Goal: Task Accomplishment & Management: Complete application form

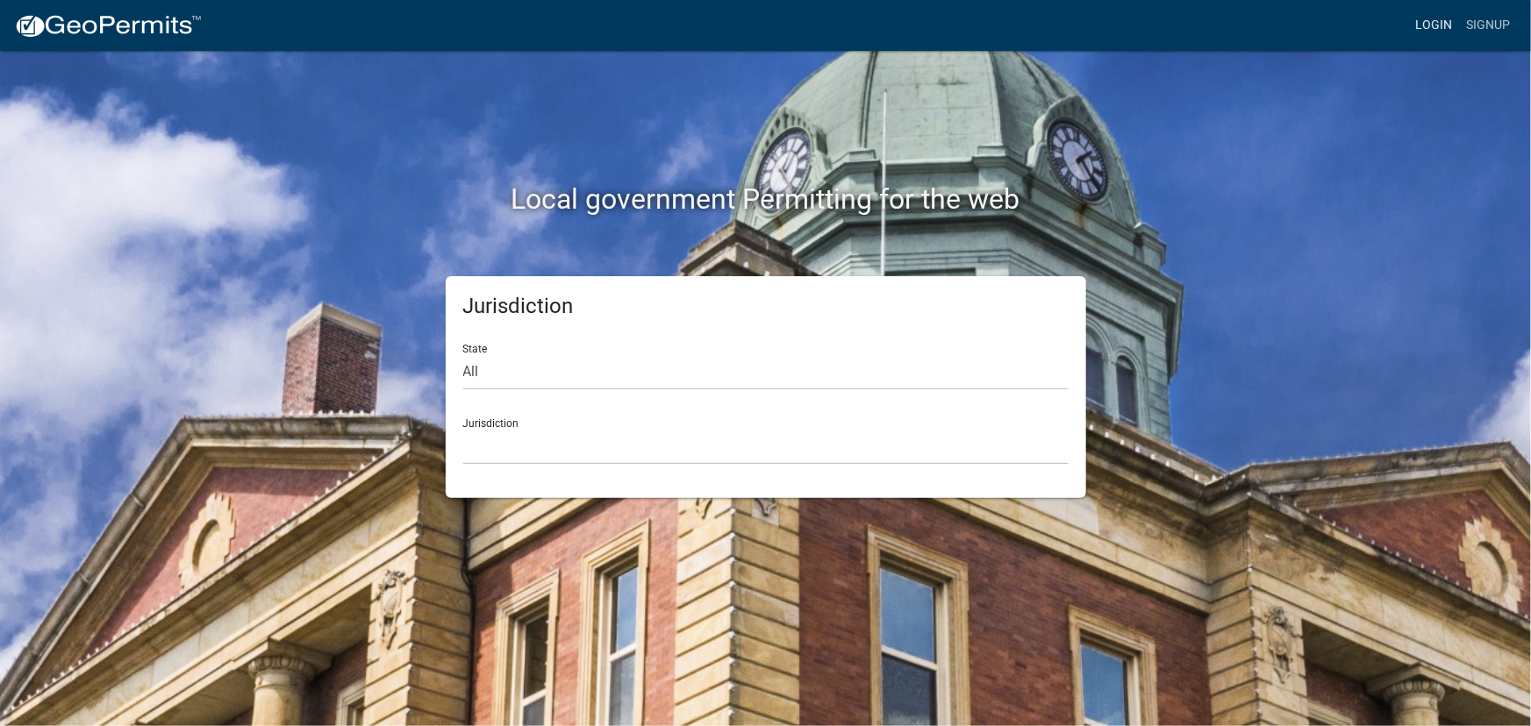
click at [1422, 30] on link "Login" at bounding box center [1433, 25] width 51 height 33
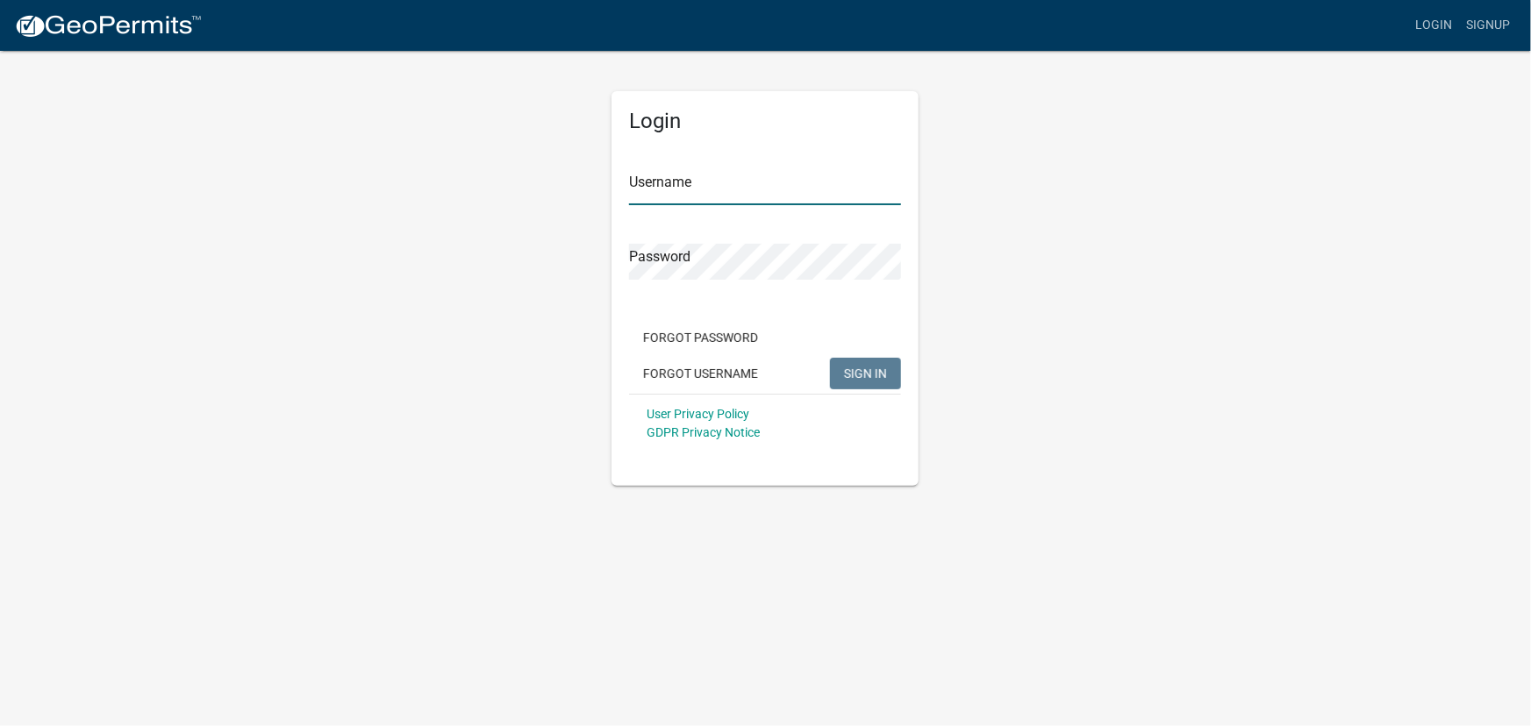
type input "kjhouse"
click at [858, 368] on span "SIGN IN" at bounding box center [865, 373] width 43 height 14
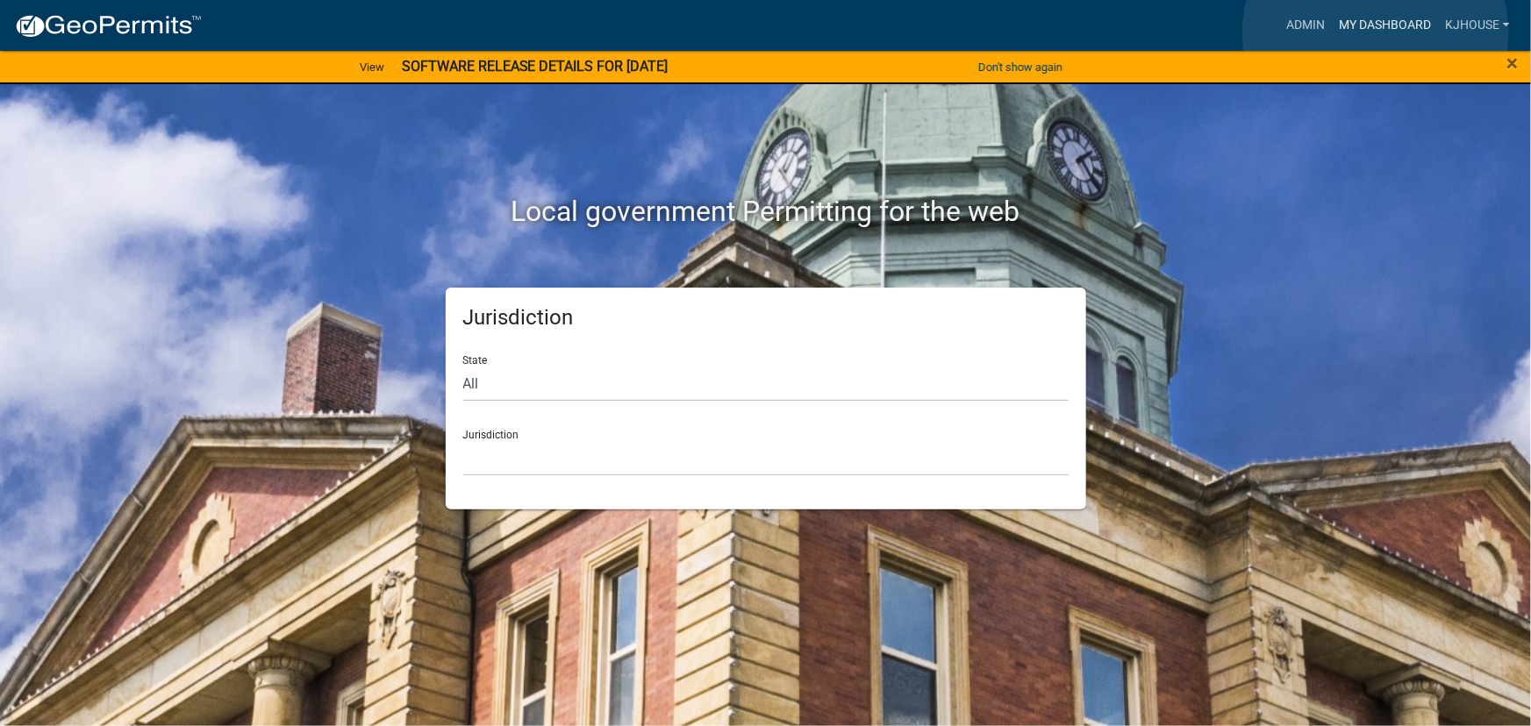
click at [1375, 33] on link "My Dashboard" at bounding box center [1385, 25] width 106 height 33
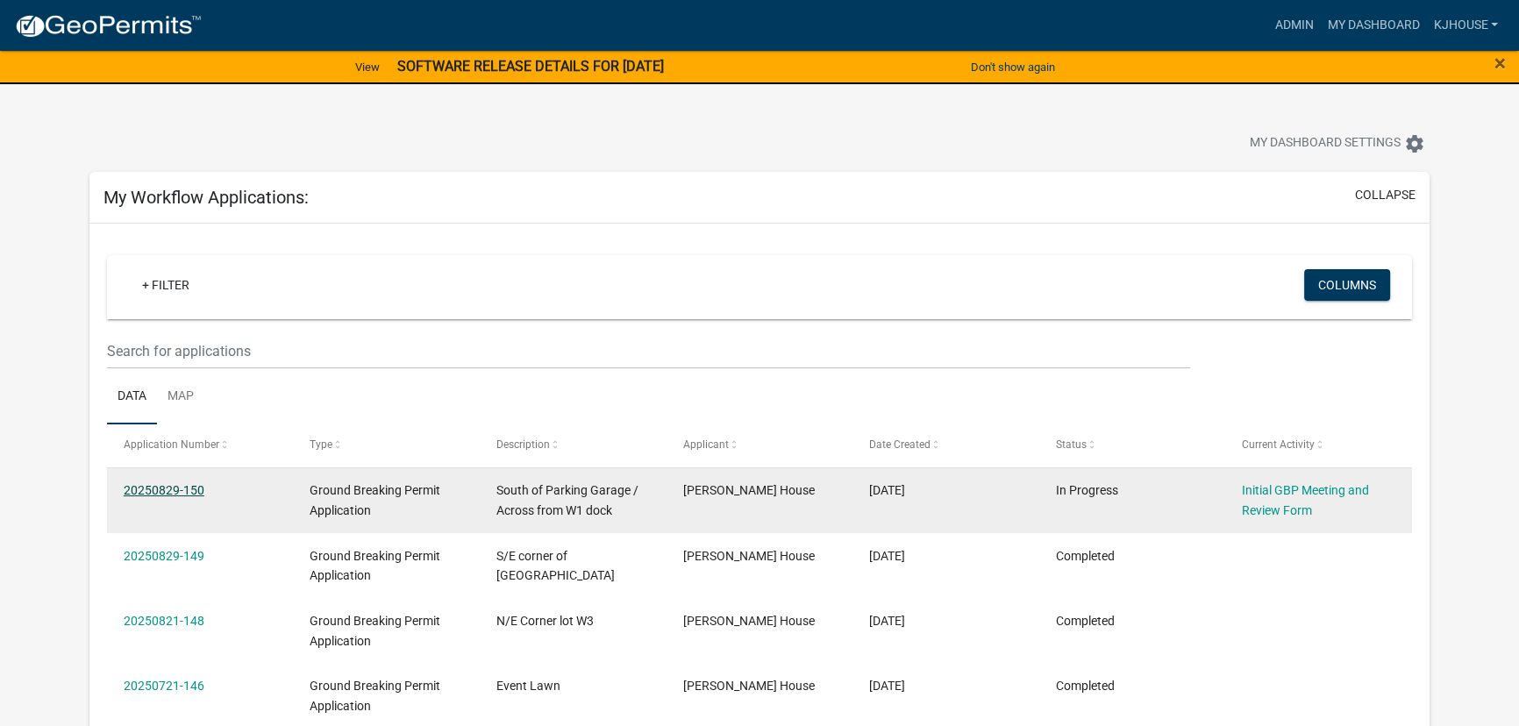
click at [149, 494] on link "20250829-150" at bounding box center [164, 490] width 81 height 14
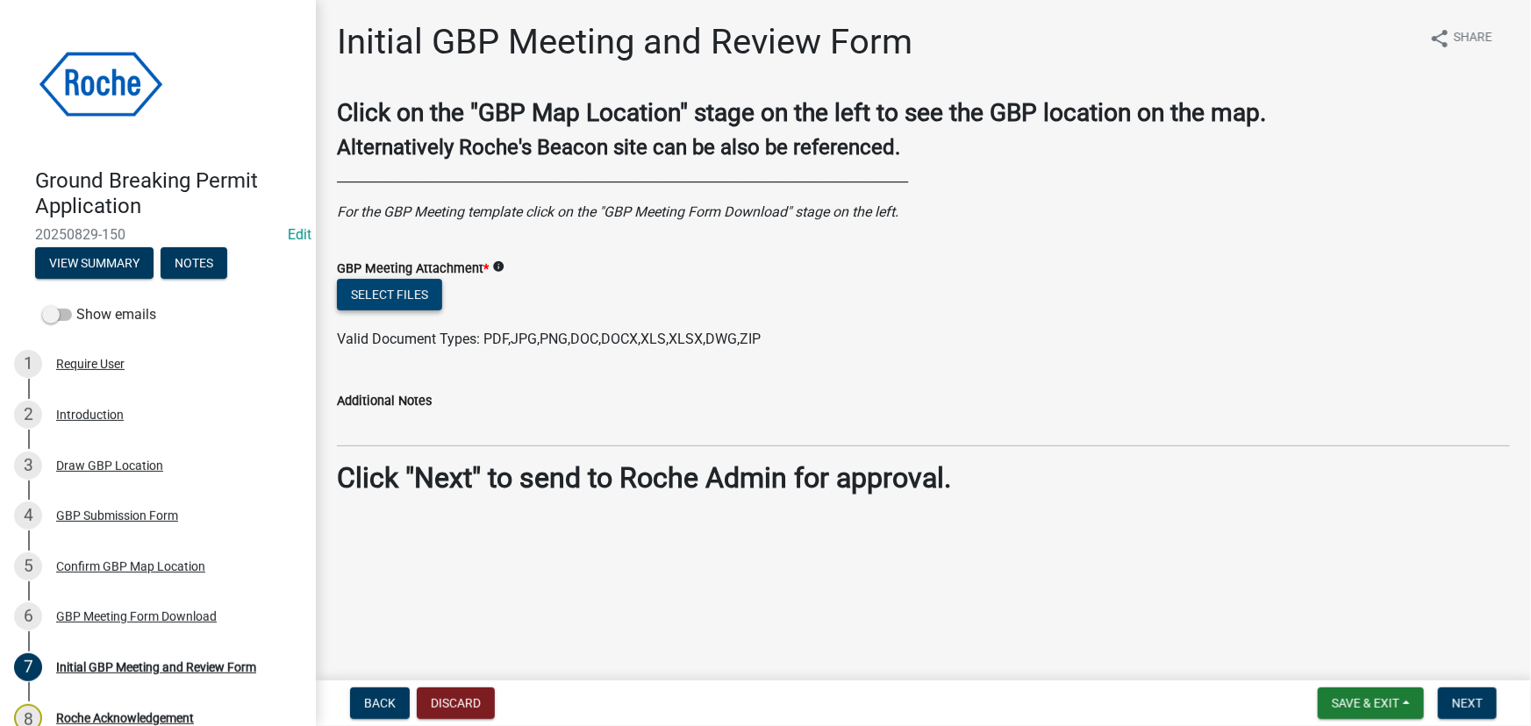
click at [395, 299] on button "Select files" at bounding box center [389, 295] width 105 height 32
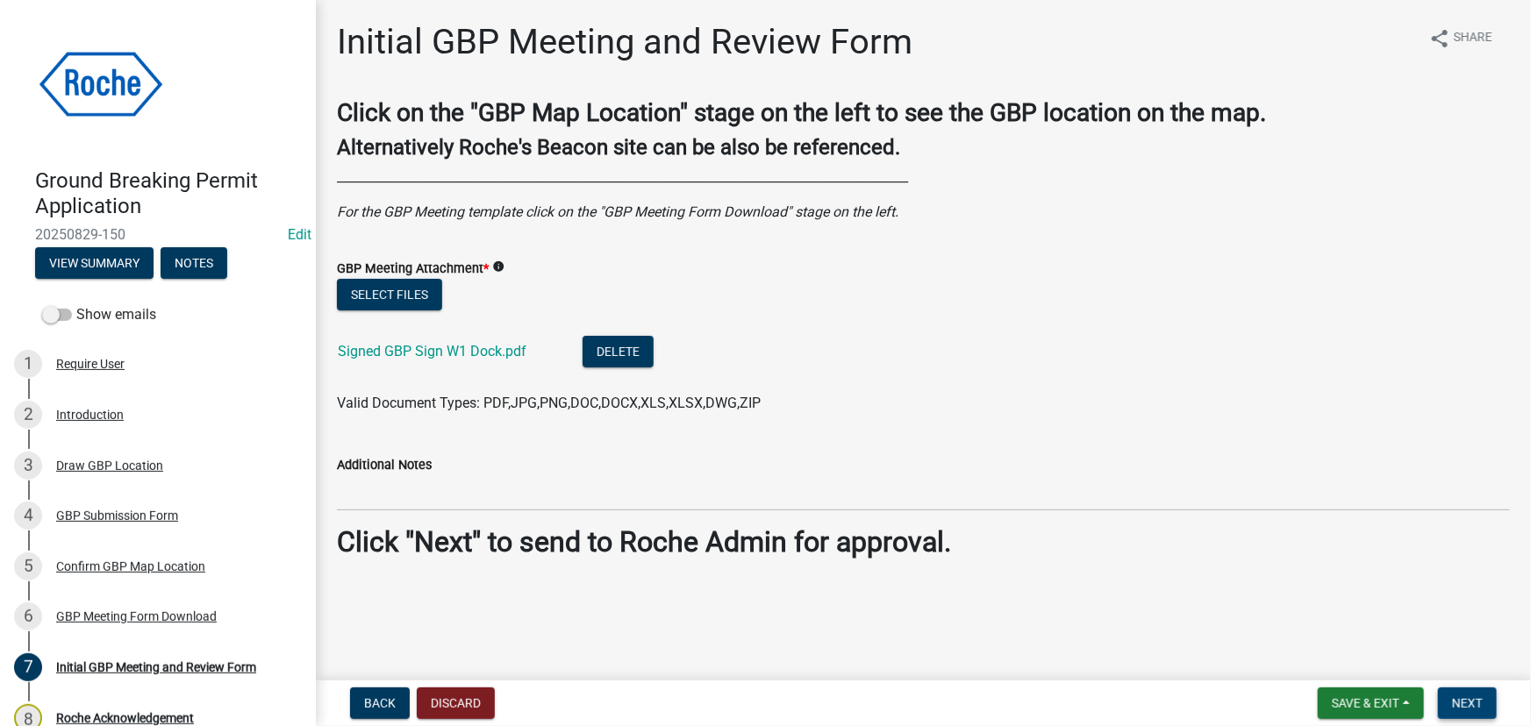
click at [1468, 707] on span "Next" at bounding box center [1467, 703] width 31 height 14
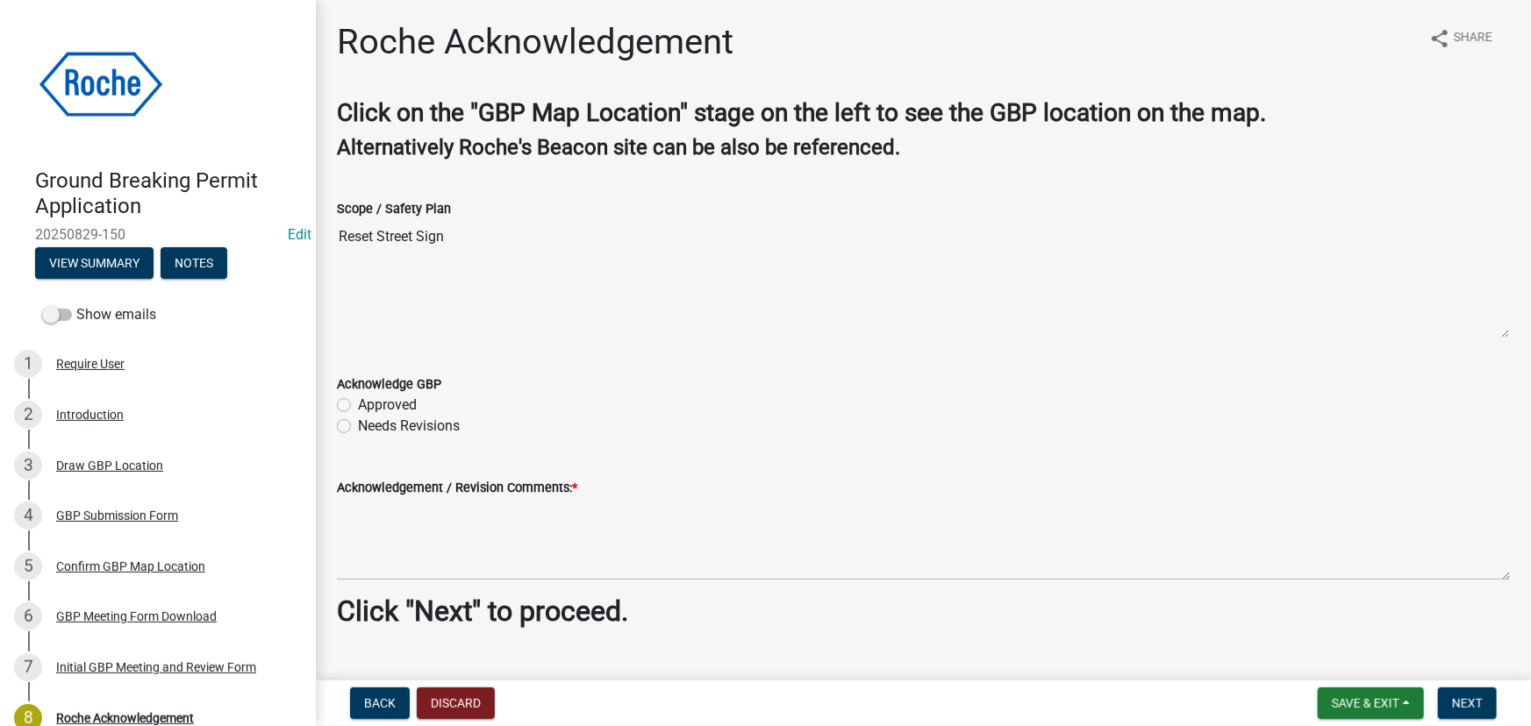
click at [358, 404] on label "Approved" at bounding box center [387, 405] width 59 height 21
click at [358, 404] on input "Approved" at bounding box center [363, 400] width 11 height 11
radio input "true"
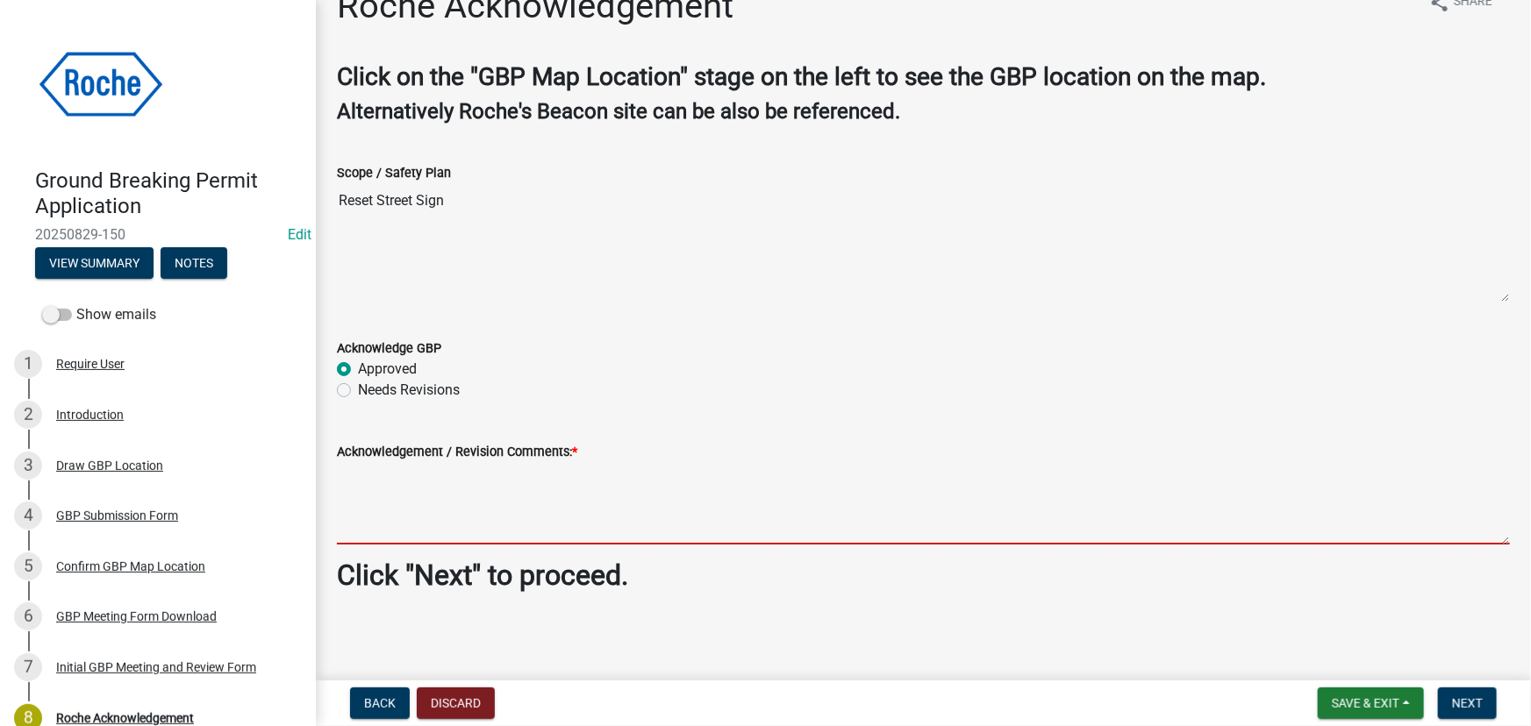
click at [347, 486] on textarea "Acknowledgement / Revision Comments: *" at bounding box center [923, 503] width 1173 height 82
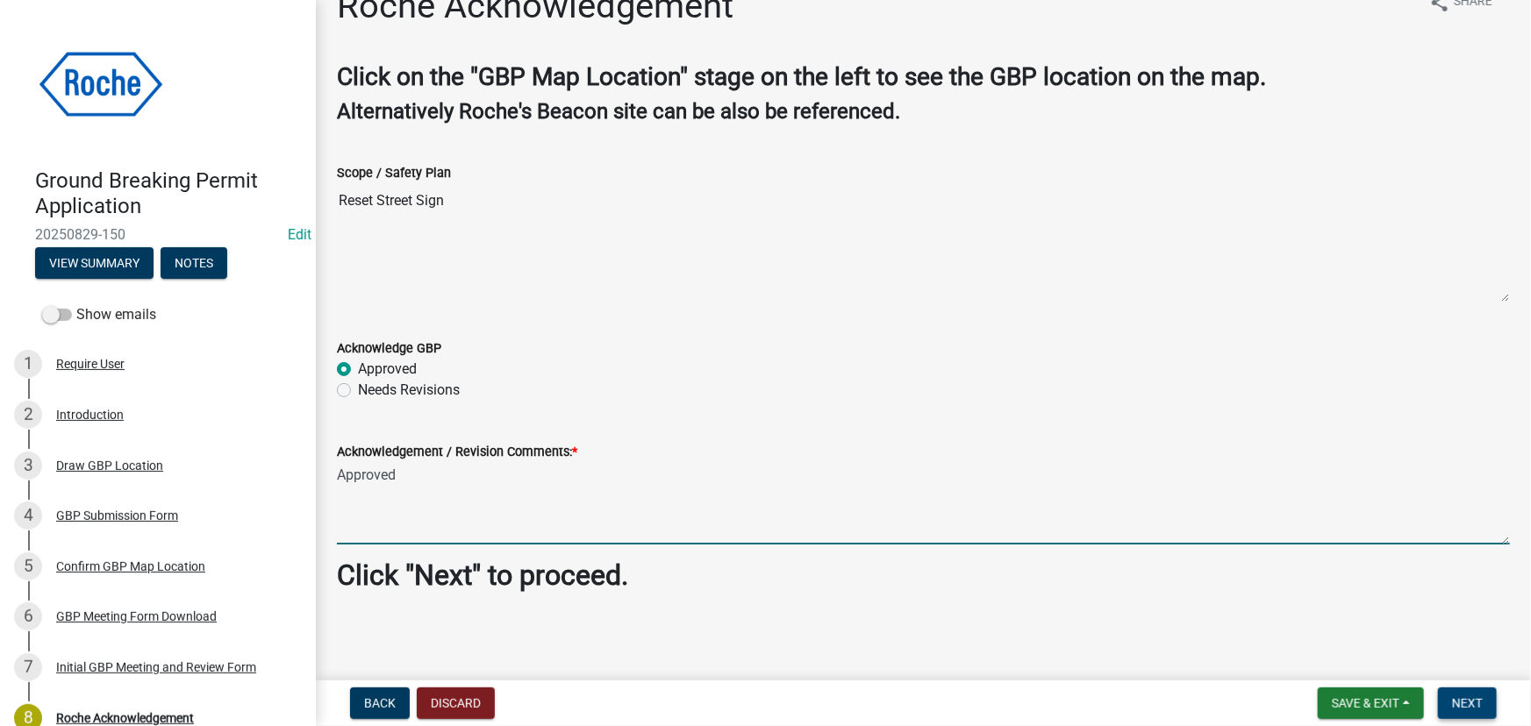
type textarea "Approved"
click at [1465, 709] on span "Next" at bounding box center [1467, 703] width 31 height 14
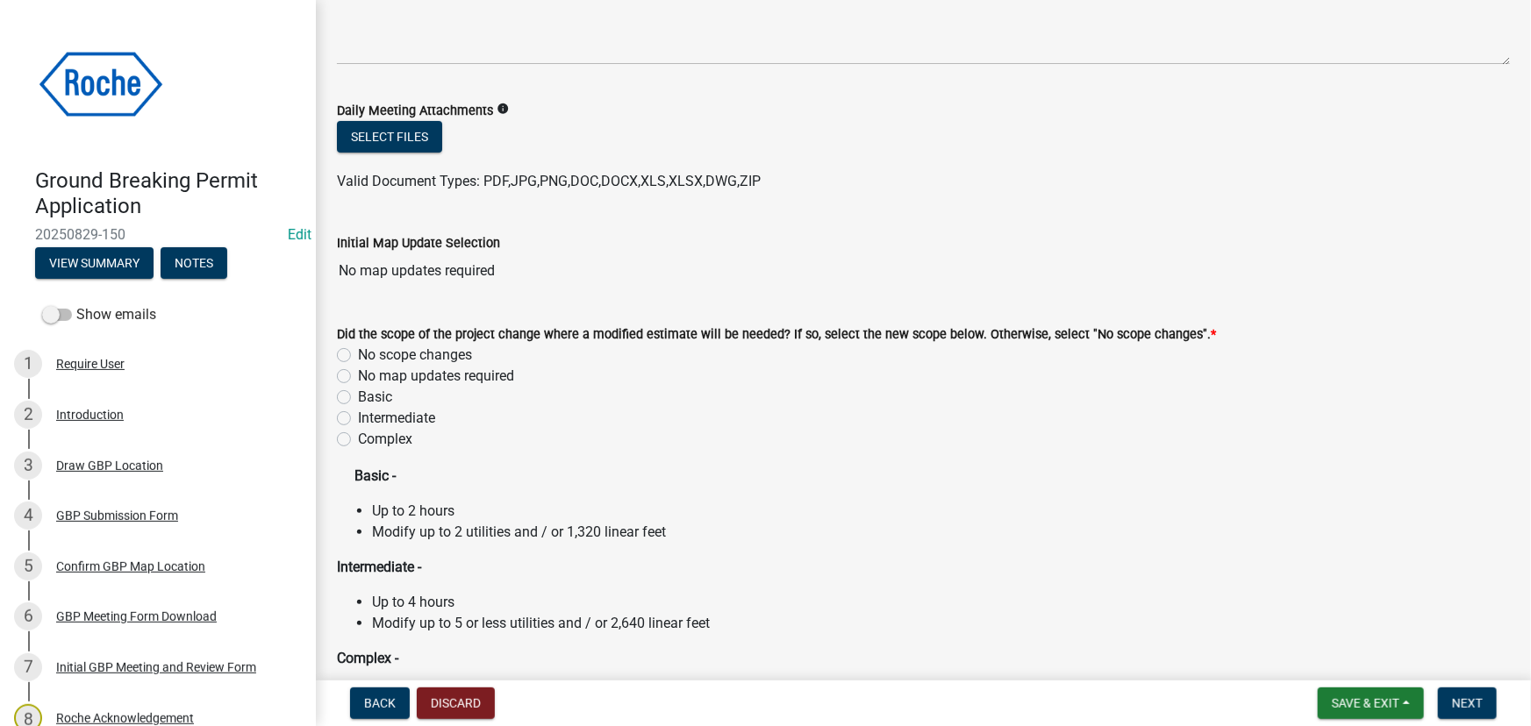
scroll to position [239, 0]
click at [358, 350] on label "No scope changes" at bounding box center [415, 353] width 114 height 21
click at [358, 350] on input "No scope changes" at bounding box center [363, 348] width 11 height 11
radio input "true"
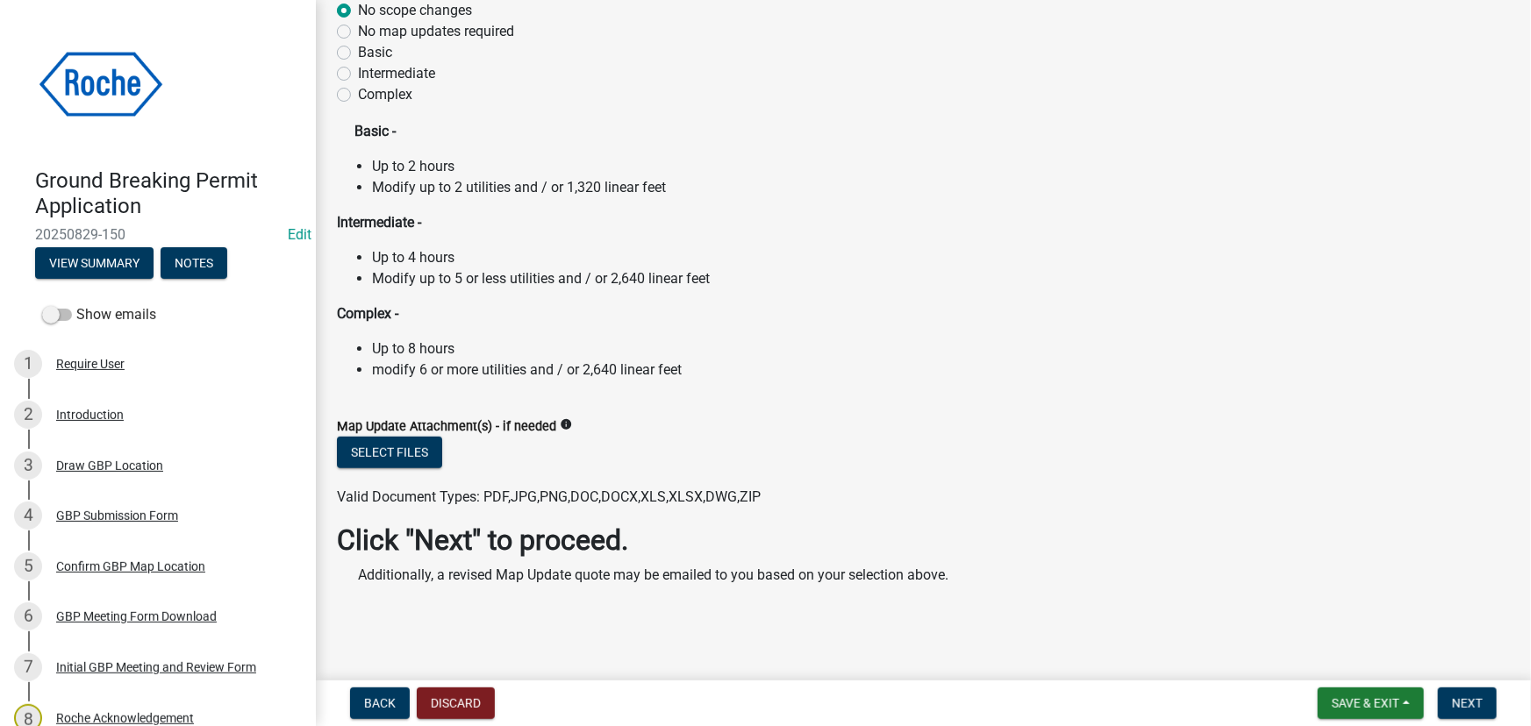
scroll to position [589, 0]
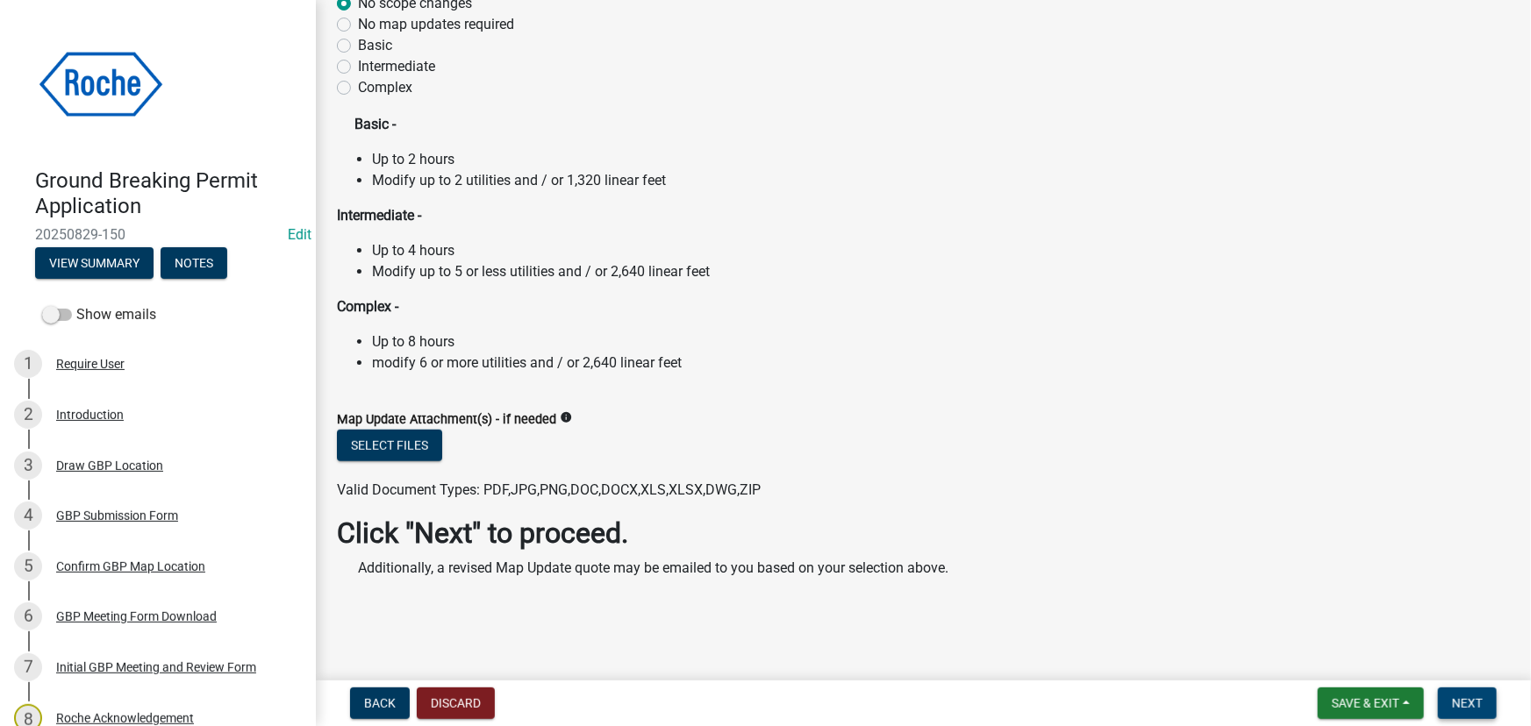
click at [1467, 698] on span "Next" at bounding box center [1467, 703] width 31 height 14
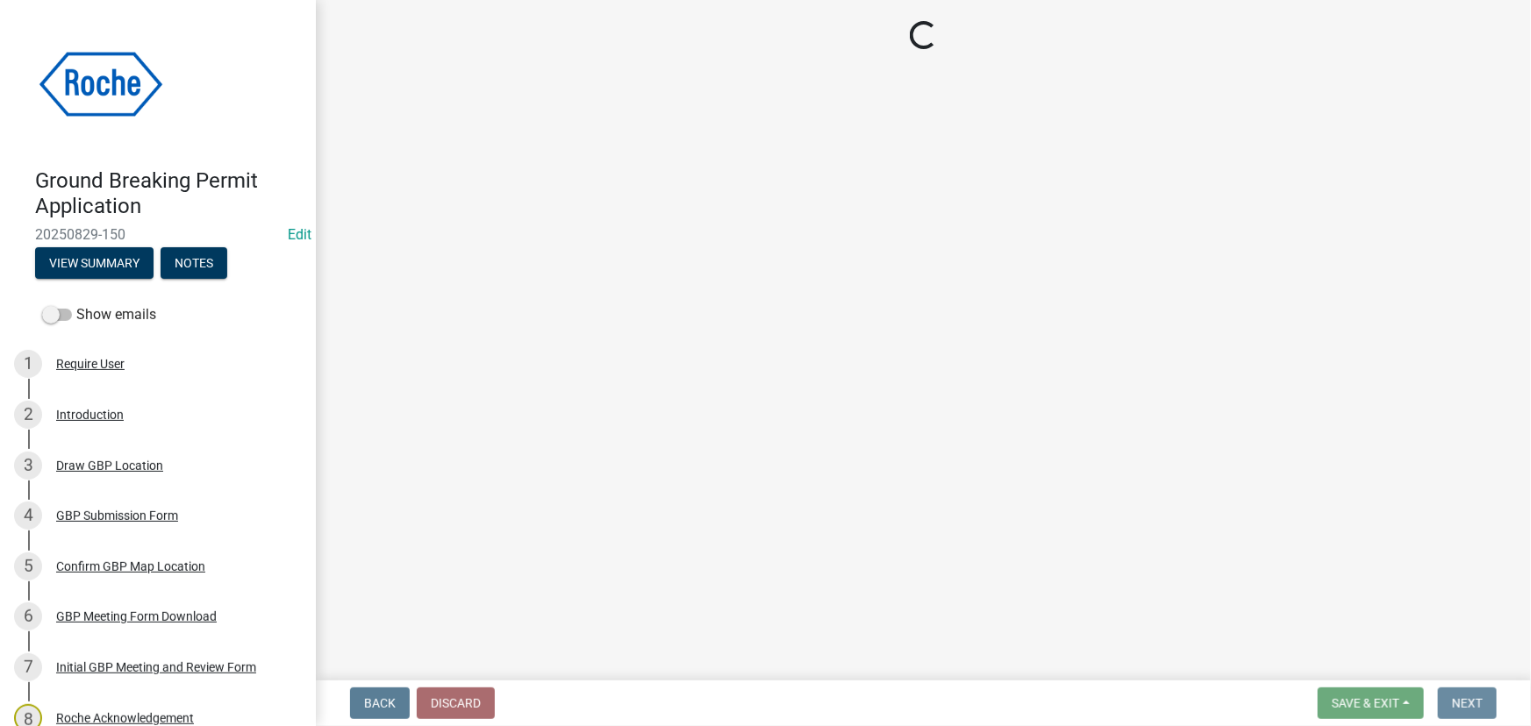
scroll to position [0, 0]
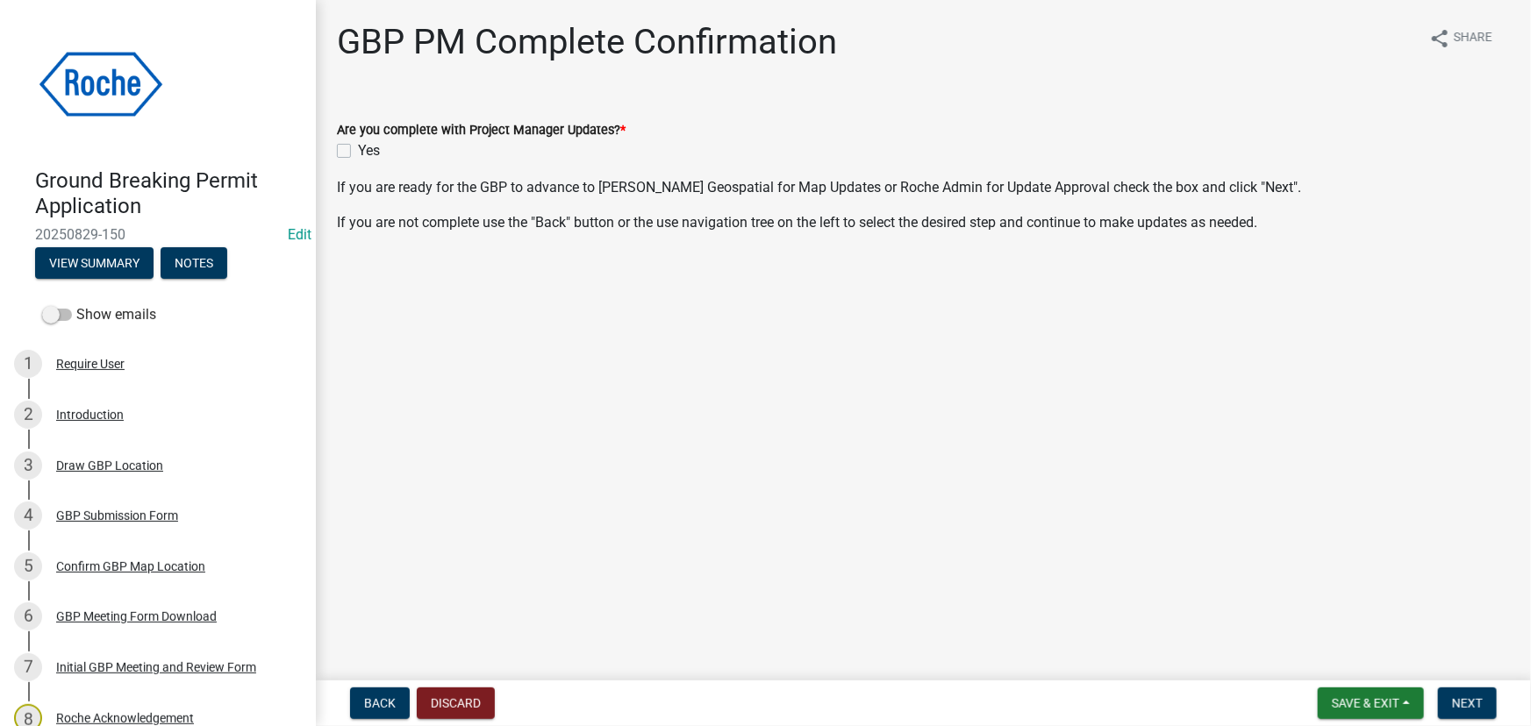
click at [358, 148] on label "Yes" at bounding box center [369, 150] width 22 height 21
click at [358, 148] on input "Yes" at bounding box center [363, 145] width 11 height 11
checkbox input "true"
click at [1456, 699] on span "Next" at bounding box center [1467, 703] width 31 height 14
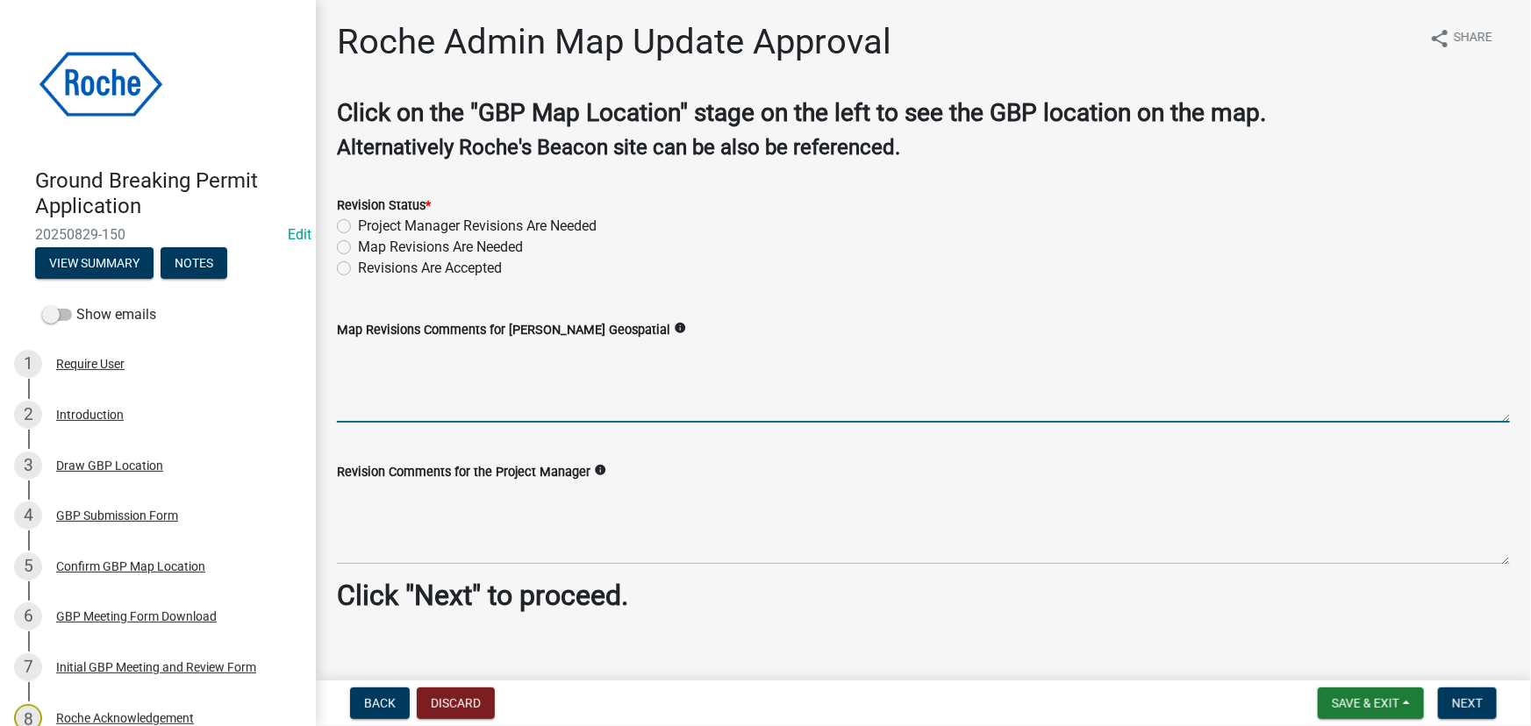
drag, startPoint x: 350, startPoint y: 356, endPoint x: 373, endPoint y: 361, distance: 23.2
click at [351, 356] on textarea "Map Revisions Comments for [PERSON_NAME] Geospatial" at bounding box center [923, 381] width 1173 height 82
type textarea "None"
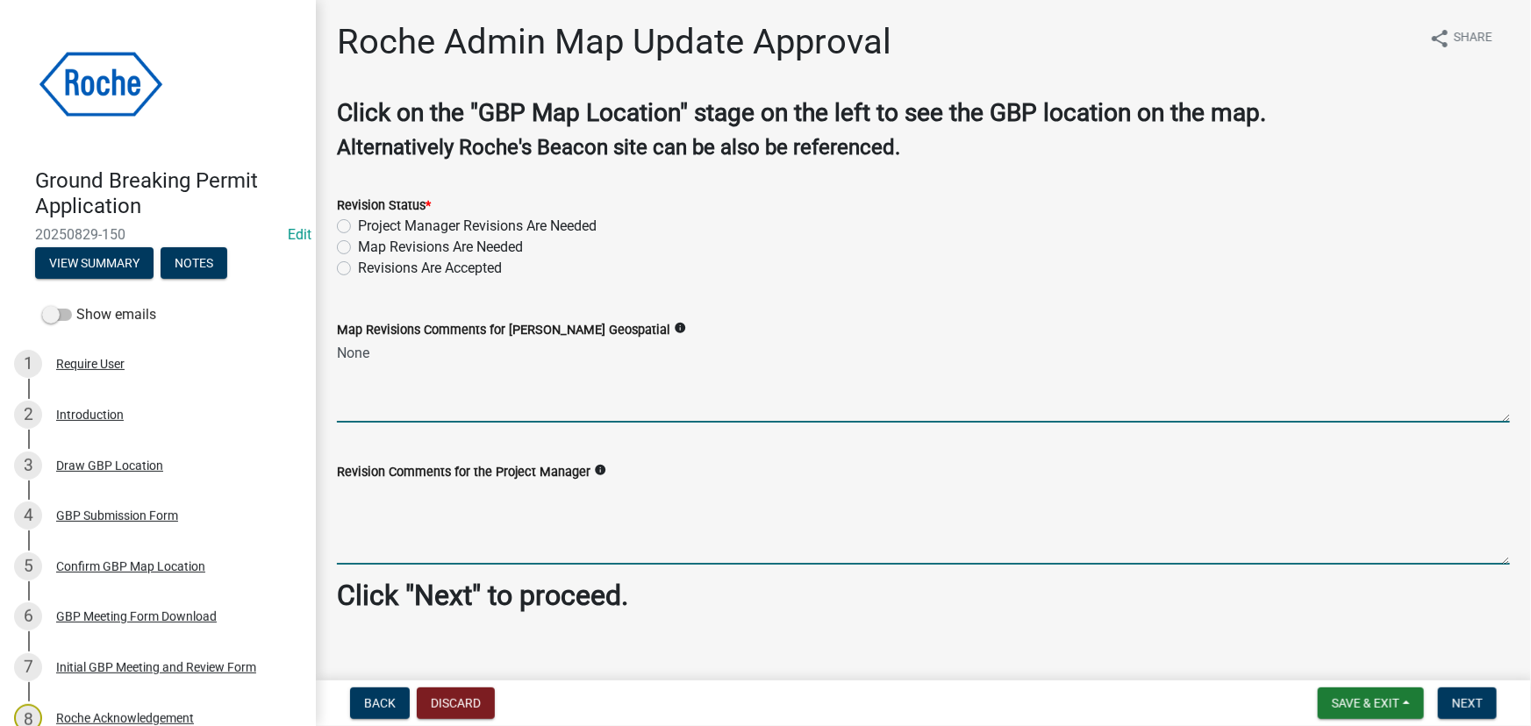
click at [350, 514] on textarea "Revision Comments for the Project Manager" at bounding box center [923, 523] width 1173 height 82
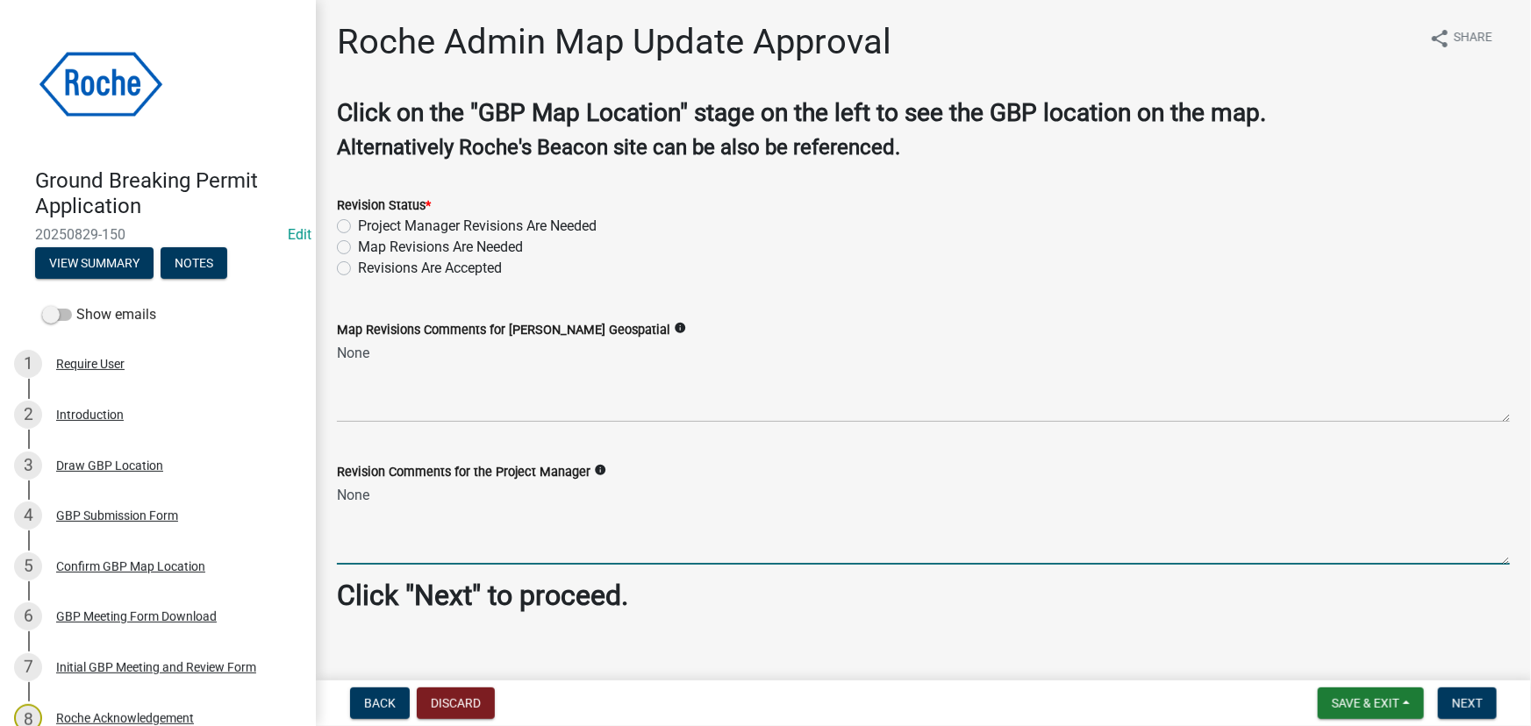
type textarea "None"
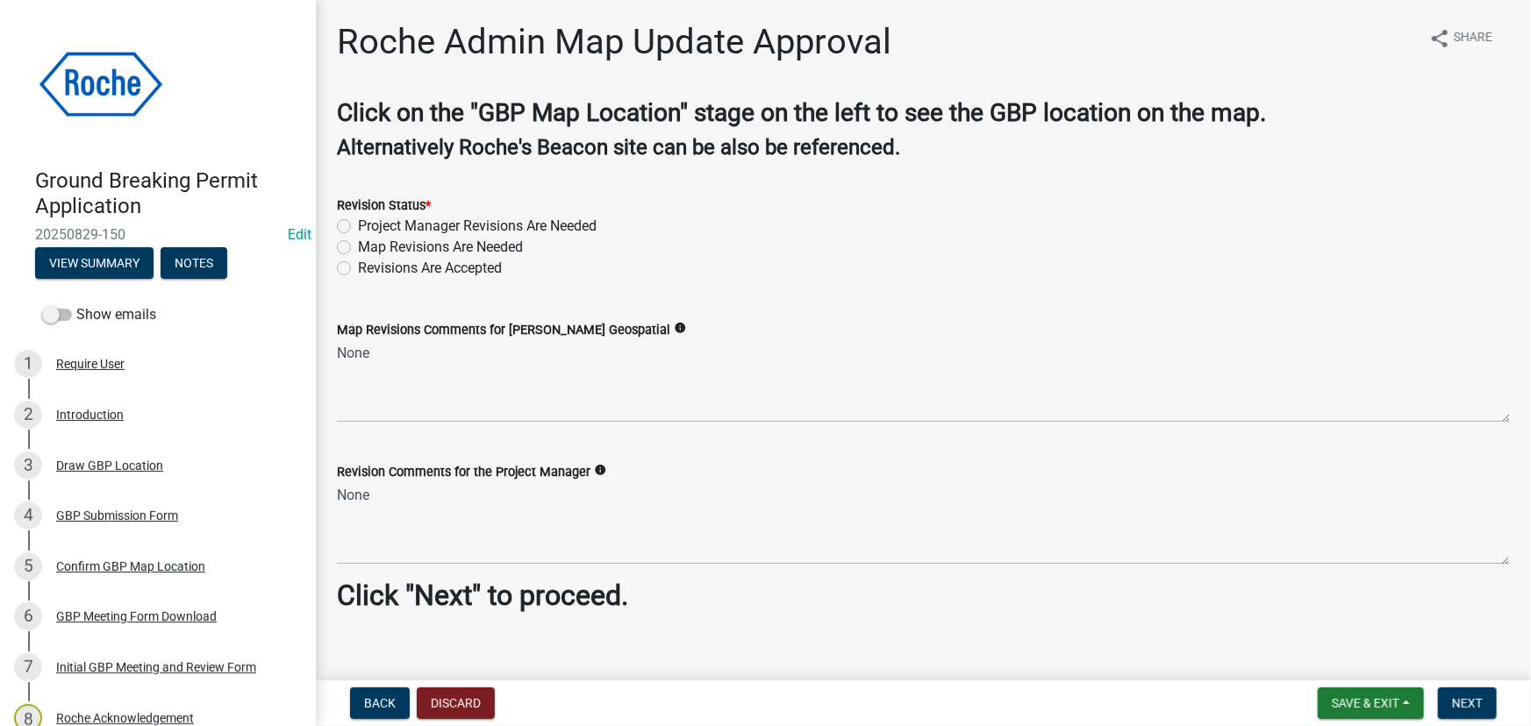
click at [358, 272] on label "Revisions Are Accepted" at bounding box center [430, 268] width 144 height 21
click at [358, 269] on input "Revisions Are Accepted" at bounding box center [363, 263] width 11 height 11
radio input "true"
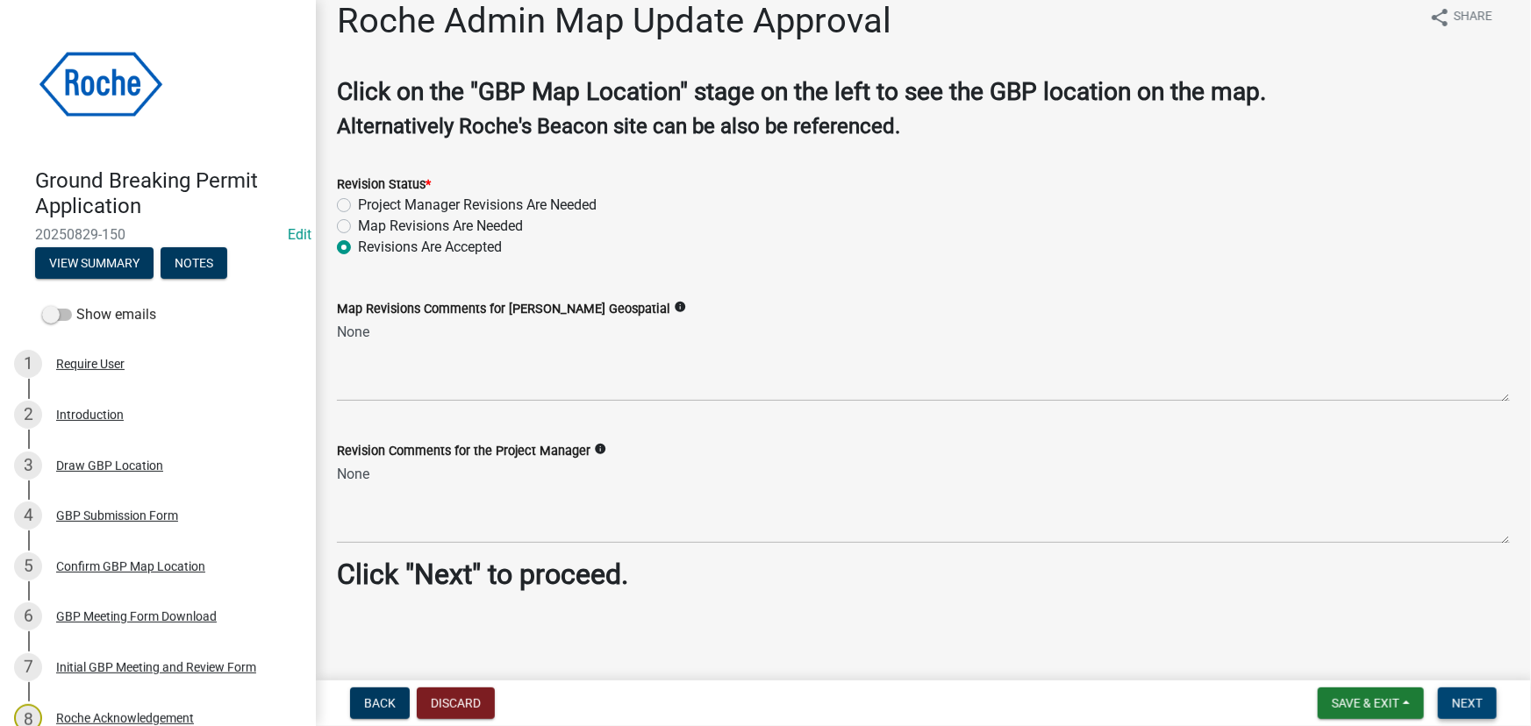
click at [1472, 704] on span "Next" at bounding box center [1467, 703] width 31 height 14
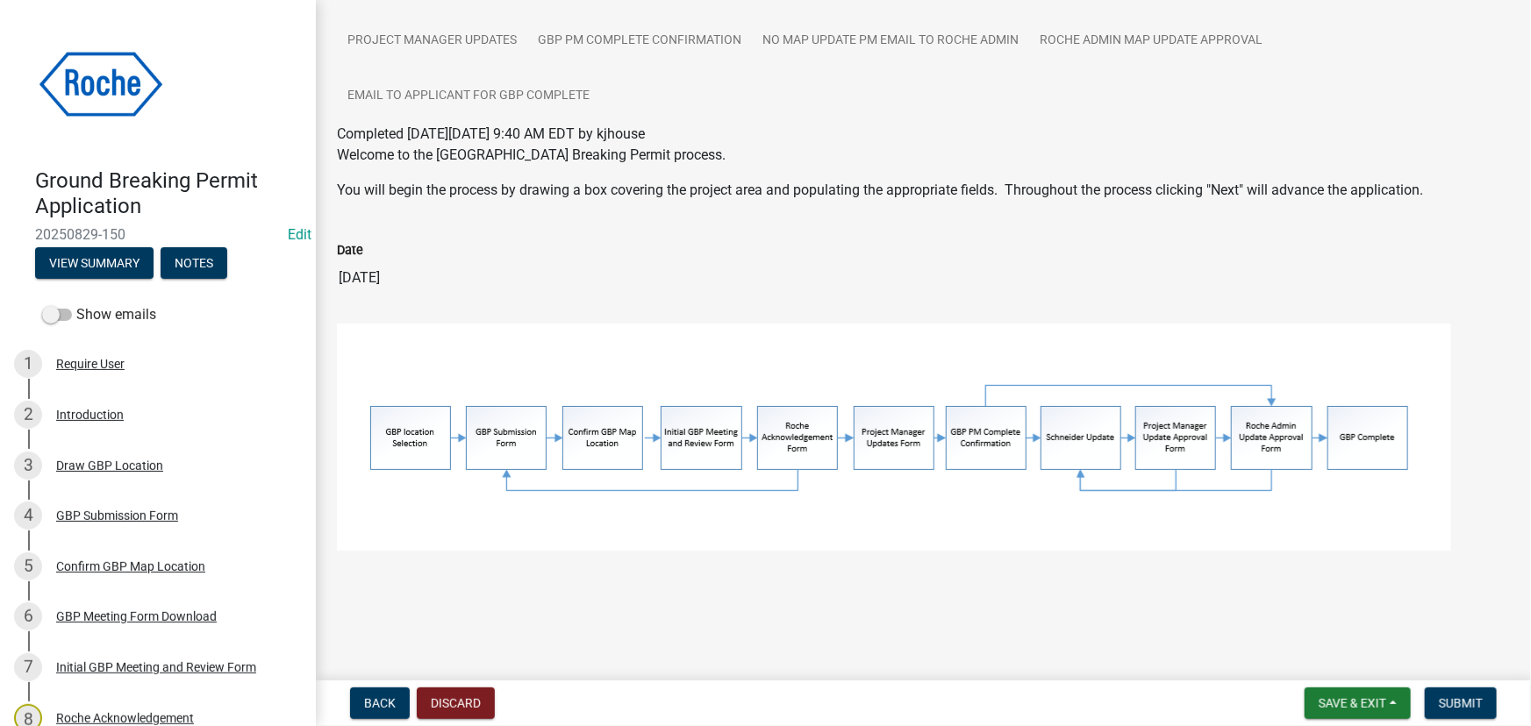
scroll to position [231, 0]
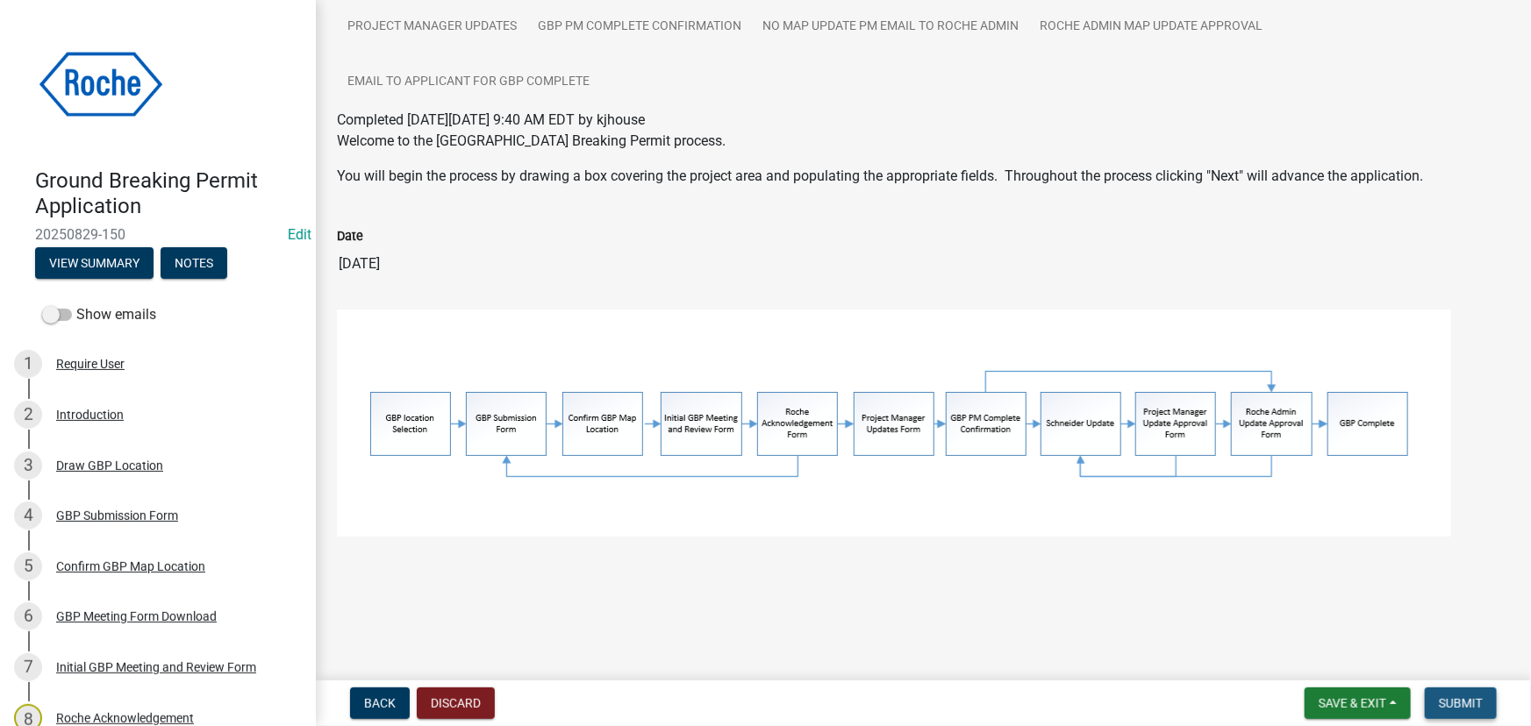
click at [1460, 703] on span "Submit" at bounding box center [1461, 703] width 44 height 14
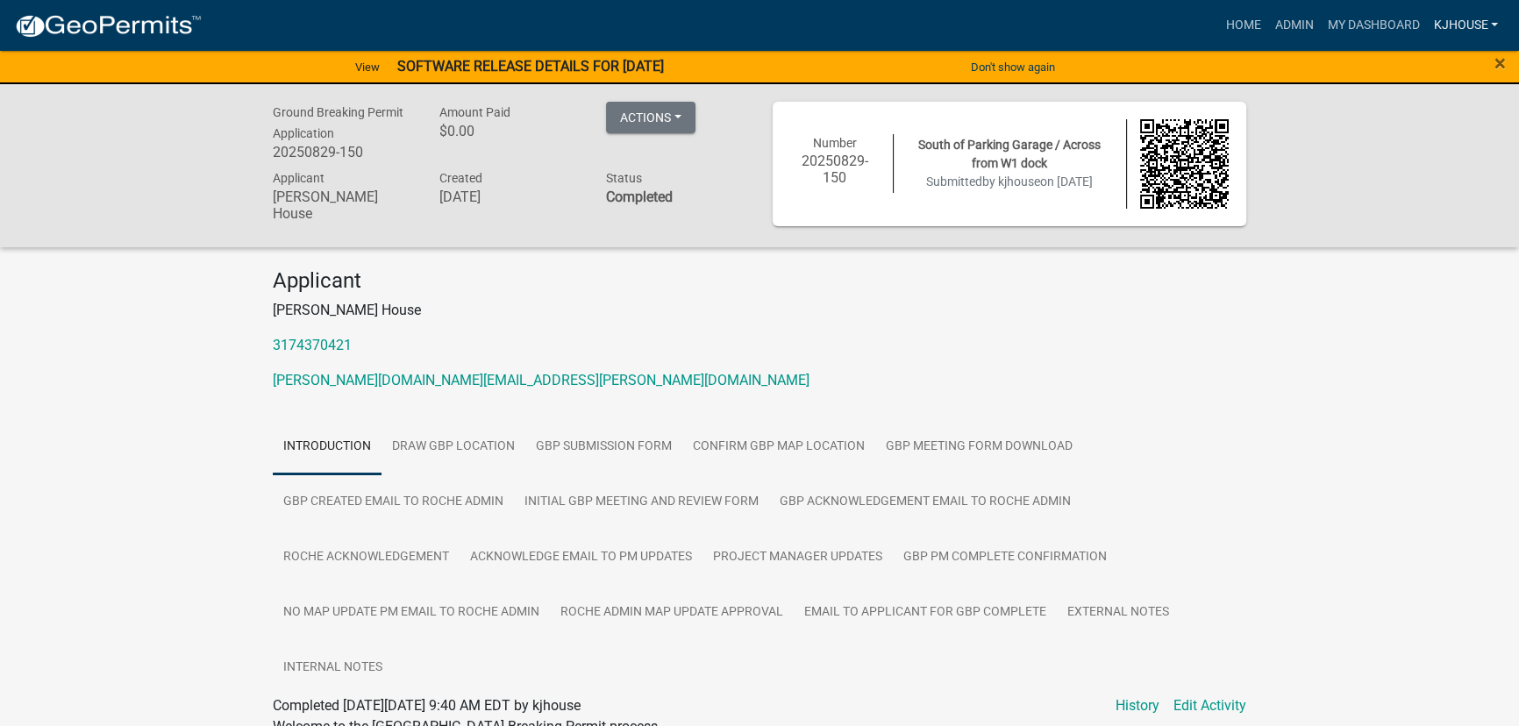
click at [1466, 22] on link "kjhouse" at bounding box center [1465, 25] width 79 height 33
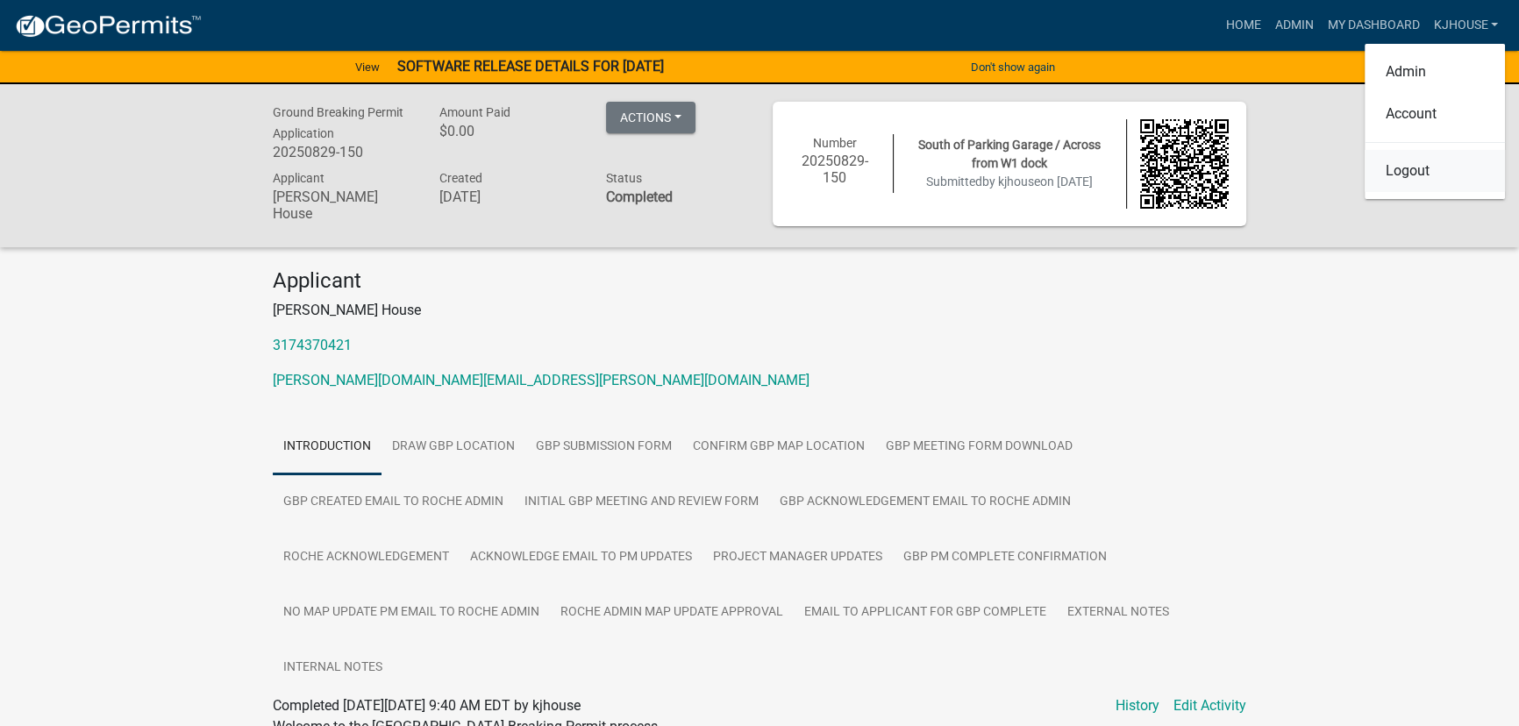
click at [1413, 178] on link "Logout" at bounding box center [1435, 171] width 140 height 42
